Goal: Navigation & Orientation: Find specific page/section

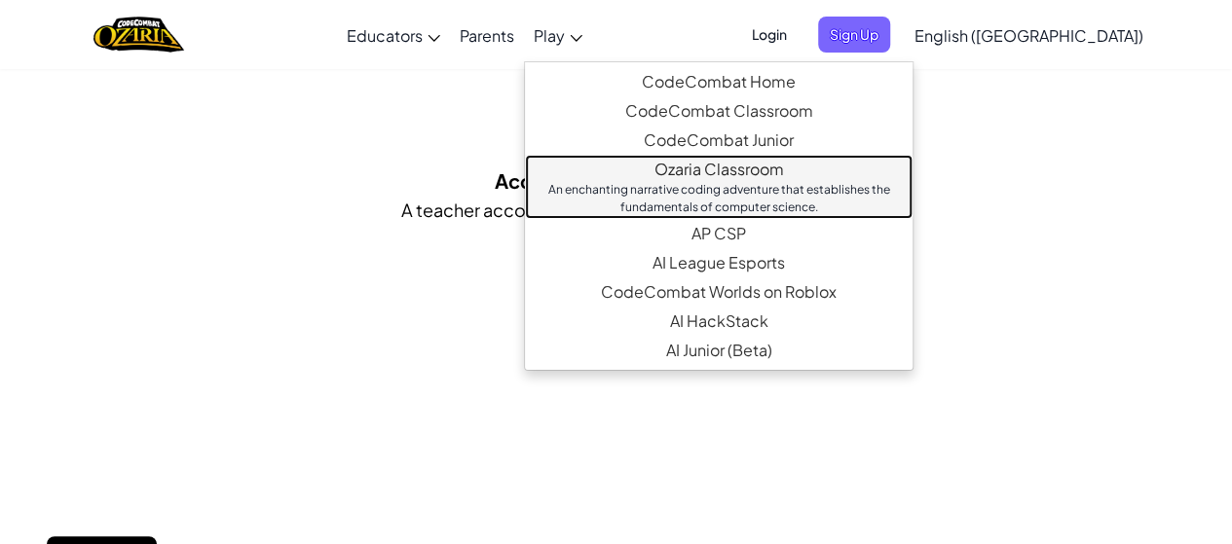
click at [737, 176] on link "Ozaria Classroom An enchanting narrative coding adventure that establishes the …" at bounding box center [719, 187] width 388 height 64
click at [750, 166] on link "Ozaria Classroom An enchanting narrative coding adventure that establishes the …" at bounding box center [719, 187] width 388 height 64
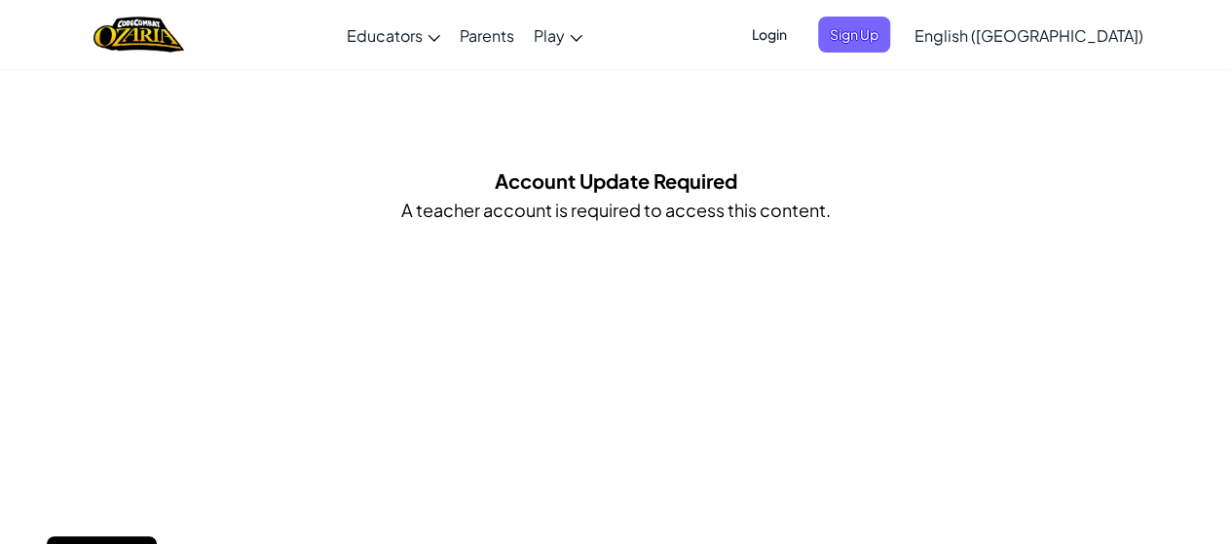
click at [799, 44] on span "Login" at bounding box center [769, 35] width 58 height 36
